Goal: Information Seeking & Learning: Learn about a topic

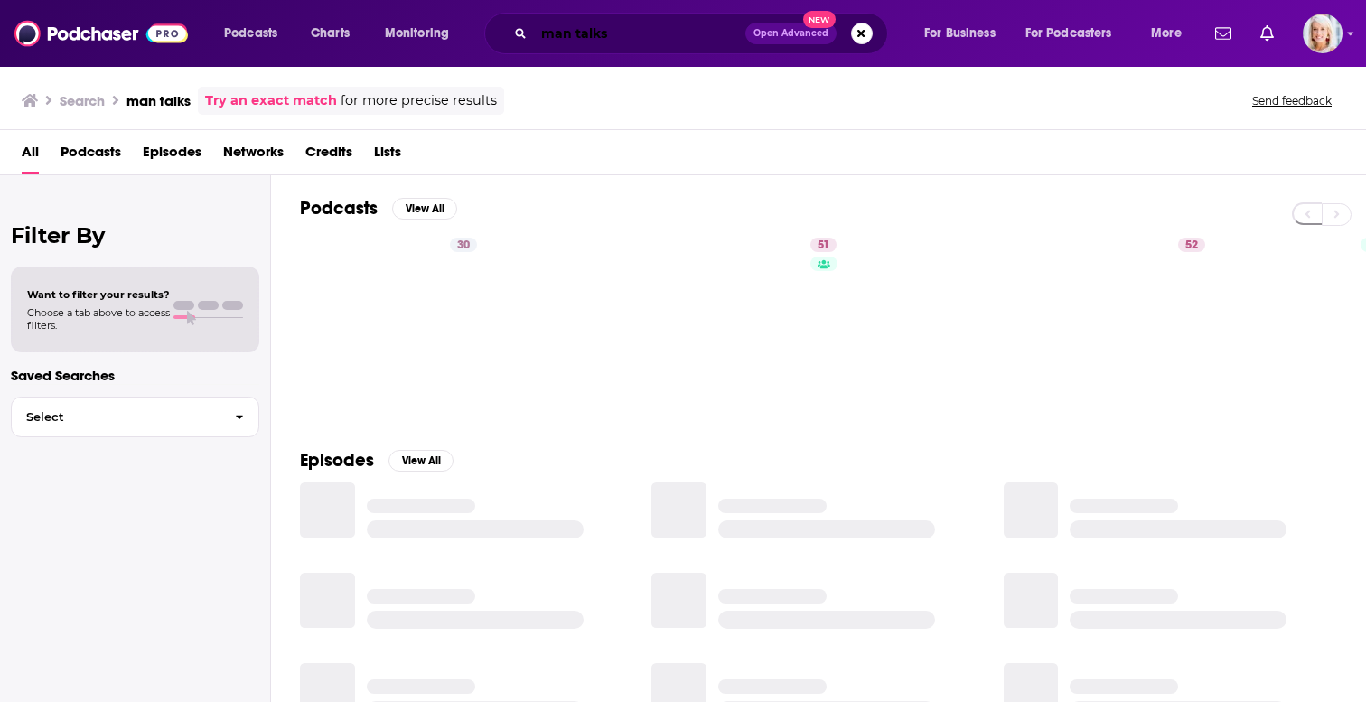
click at [625, 34] on input "man talks" at bounding box center [639, 33] width 211 height 29
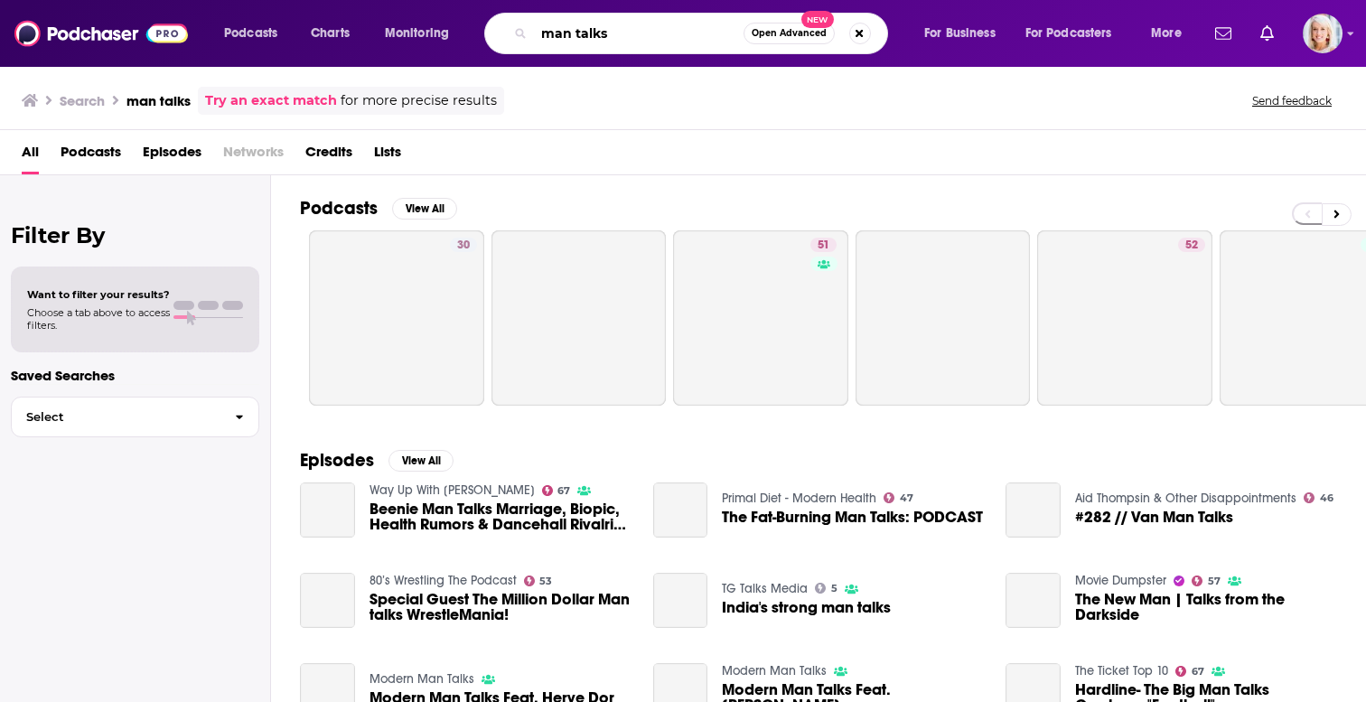
click at [625, 34] on input "man talks" at bounding box center [639, 33] width 210 height 29
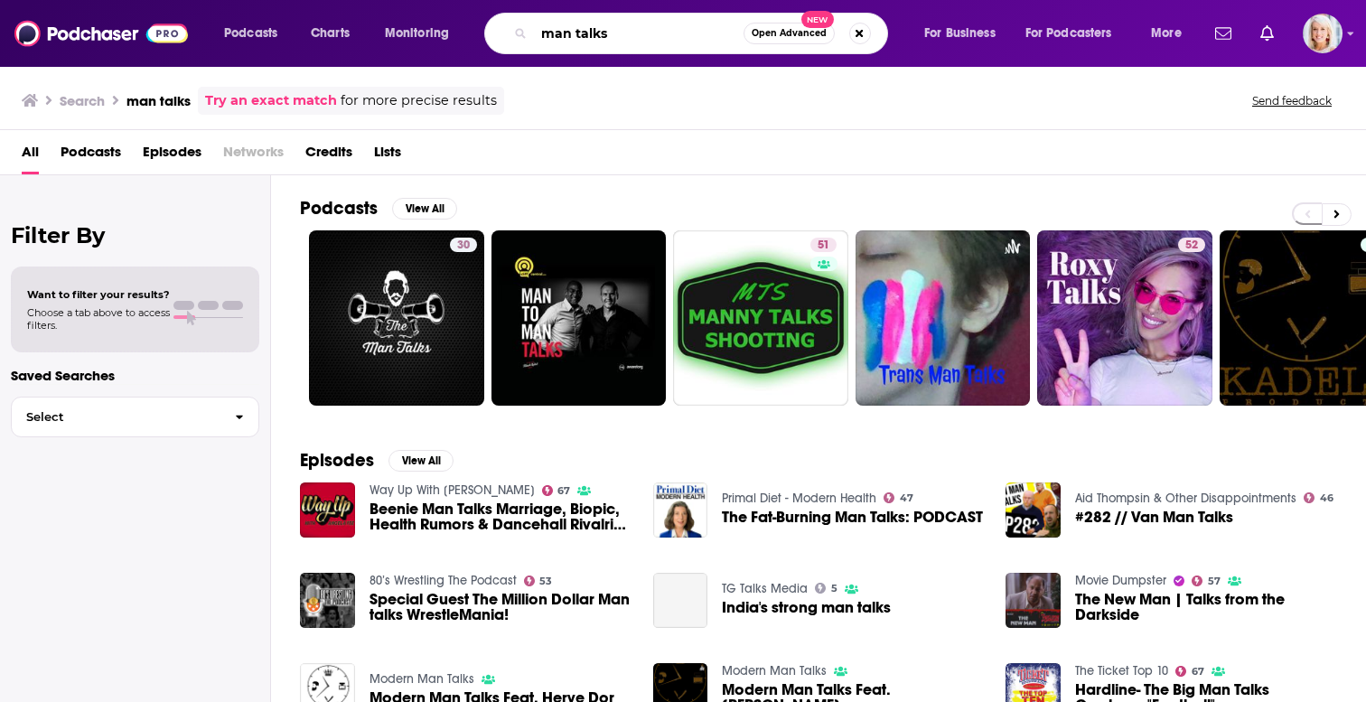
type input "p"
type input "babel undone"
click at [705, 37] on input "babel undone" at bounding box center [639, 33] width 210 height 29
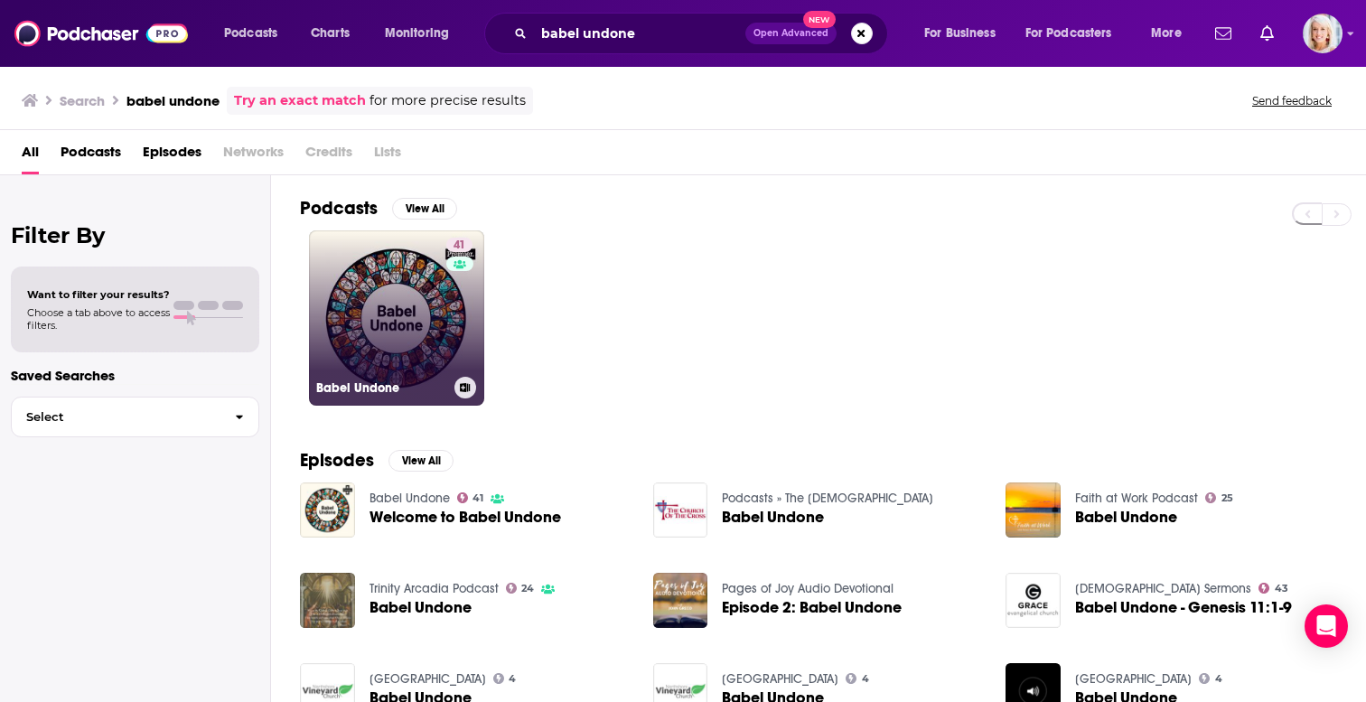
click at [364, 314] on link "41 Babel Undone" at bounding box center [396, 317] width 175 height 175
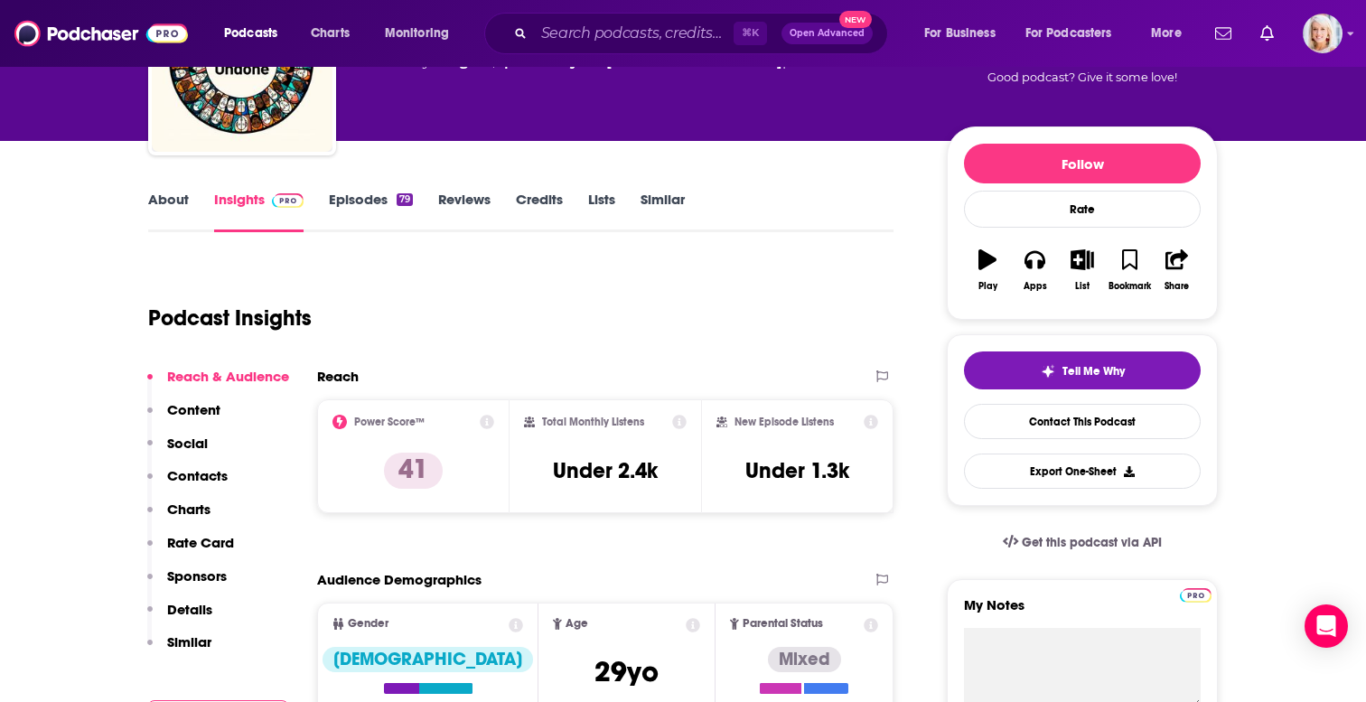
scroll to position [203, 0]
